Goal: Task Accomplishment & Management: Use online tool/utility

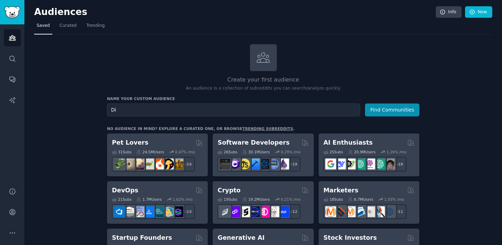
type input "D"
drag, startPoint x: 180, startPoint y: 108, endPoint x: 102, endPoint y: 109, distance: 78.1
type input "Struggling to Co-Parent"
click at [381, 110] on button "Find Communities" at bounding box center [392, 110] width 54 height 13
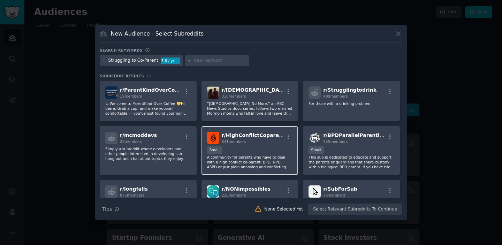
click at [255, 134] on span "r/ HighConflictCoparents" at bounding box center [255, 135] width 66 height 6
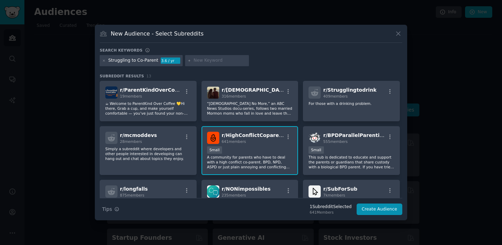
click at [146, 61] on div "Struggling to Co-Parent" at bounding box center [133, 61] width 50 height 6
click at [203, 59] on input "text" at bounding box center [220, 61] width 53 height 6
type input "family law"
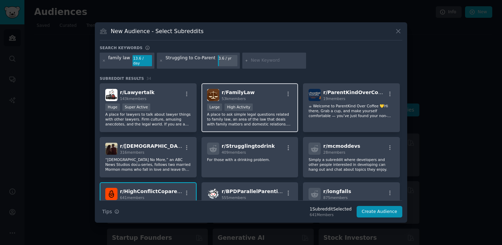
click at [269, 95] on div "r/ FamilyLaw 53k members" at bounding box center [250, 95] width 86 height 12
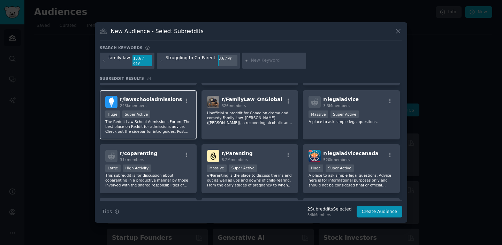
scroll to position [308, 0]
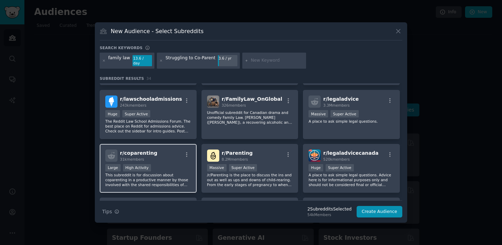
click at [165, 160] on div "r/ coparenting 31k members Large High Activity This subreddit is for discussion…" at bounding box center [148, 168] width 97 height 49
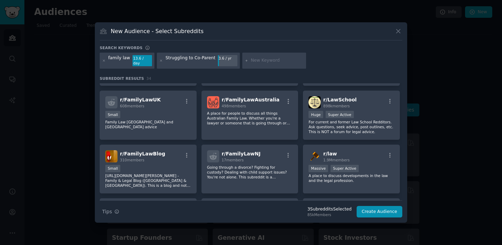
scroll to position [0, 0]
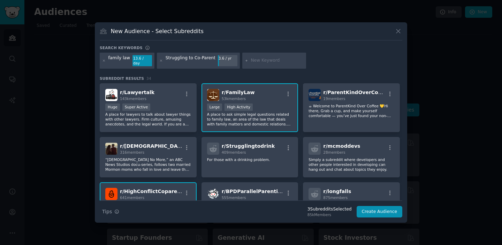
click at [257, 61] on input "text" at bounding box center [277, 61] width 53 height 6
type input "custody"
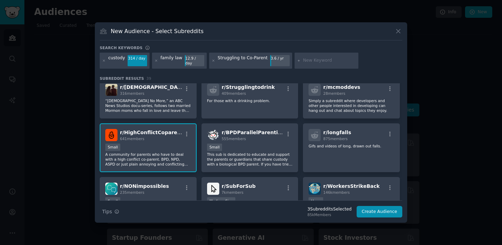
scroll to position [131, 0]
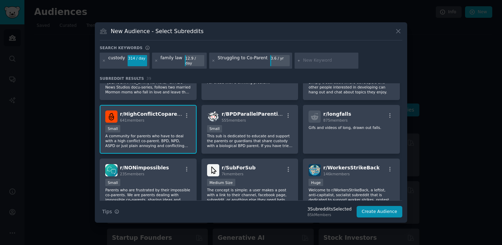
click at [316, 59] on input "text" at bounding box center [329, 61] width 53 height 6
type input "divorce"
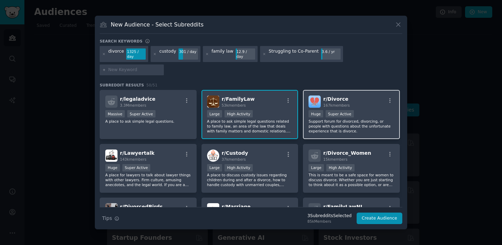
click at [369, 96] on div "r/ Divorce 167k members" at bounding box center [352, 102] width 86 height 12
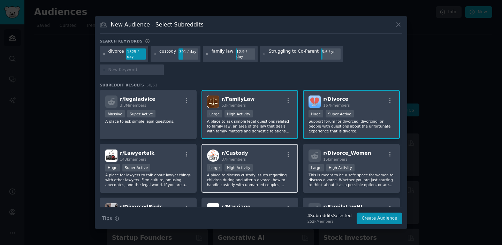
click at [267, 164] on div "Large High Activity" at bounding box center [250, 168] width 86 height 9
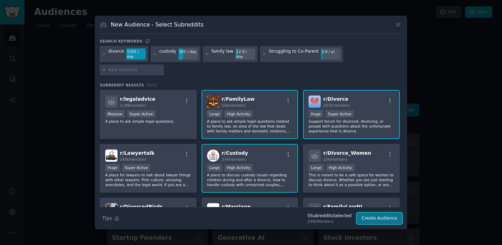
click at [382, 213] on button "Create Audience" at bounding box center [380, 219] width 46 height 12
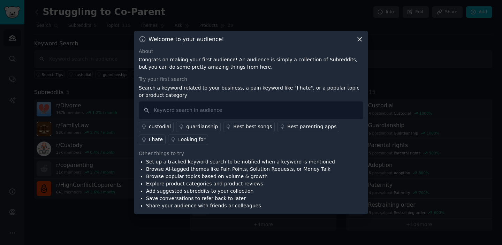
click at [178, 138] on div "Looking for" at bounding box center [191, 139] width 27 height 7
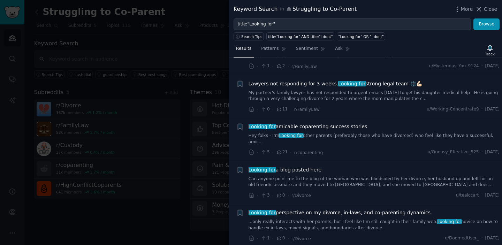
scroll to position [457, 0]
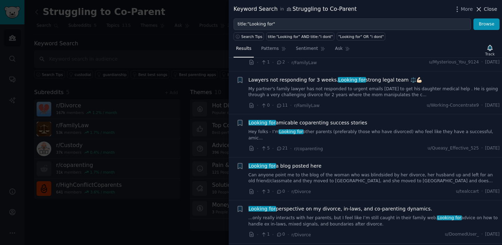
click at [490, 7] on span "Close" at bounding box center [490, 9] width 13 height 7
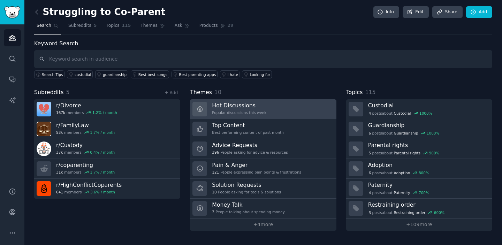
click at [275, 112] on link "Hot Discussions Popular discussions this week" at bounding box center [263, 109] width 146 height 20
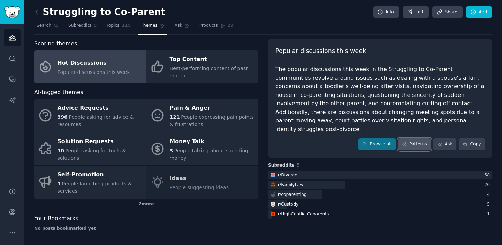
click at [421, 138] on link "Patterns" at bounding box center [414, 144] width 33 height 12
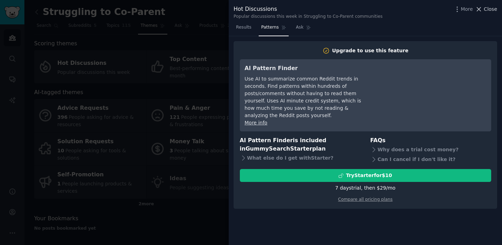
click at [479, 7] on icon at bounding box center [478, 9] width 7 height 7
